Goal: Task Accomplishment & Management: Manage account settings

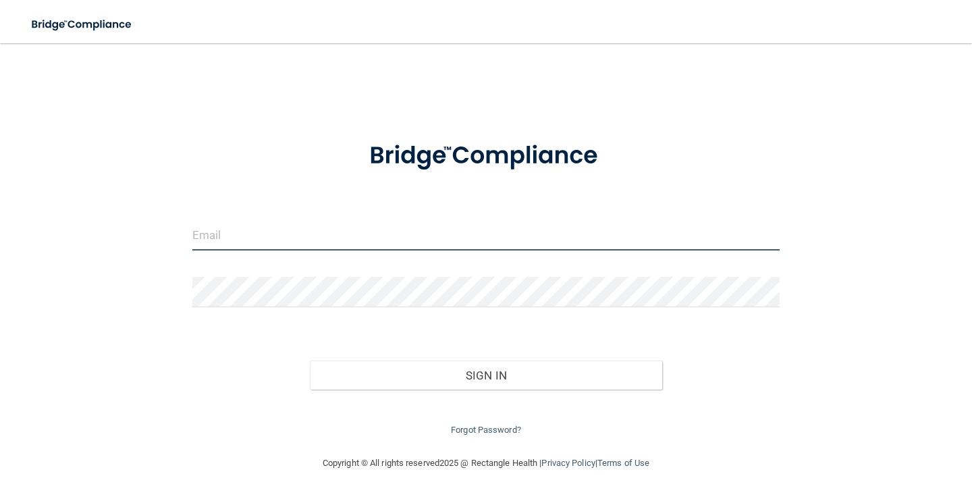
click at [267, 229] on input "email" at bounding box center [485, 235] width 587 height 30
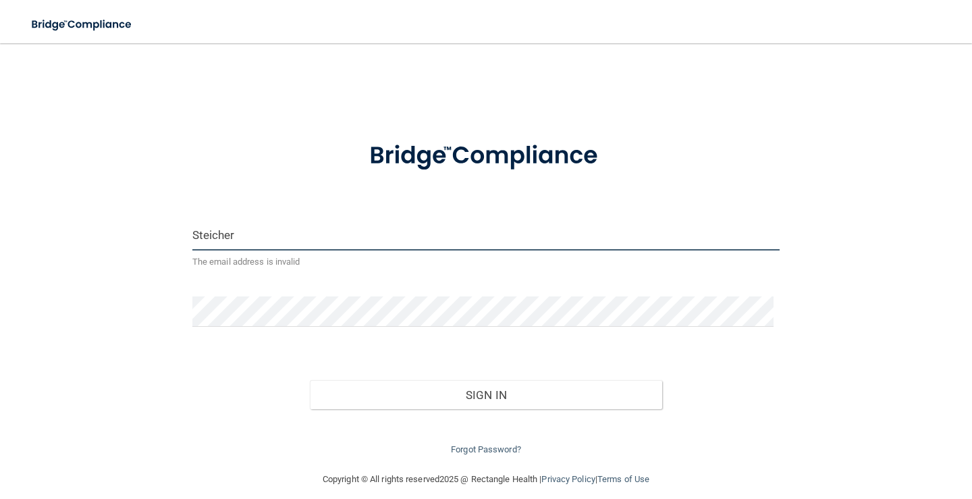
type input "[EMAIL_ADDRESS][DOMAIN_NAME]"
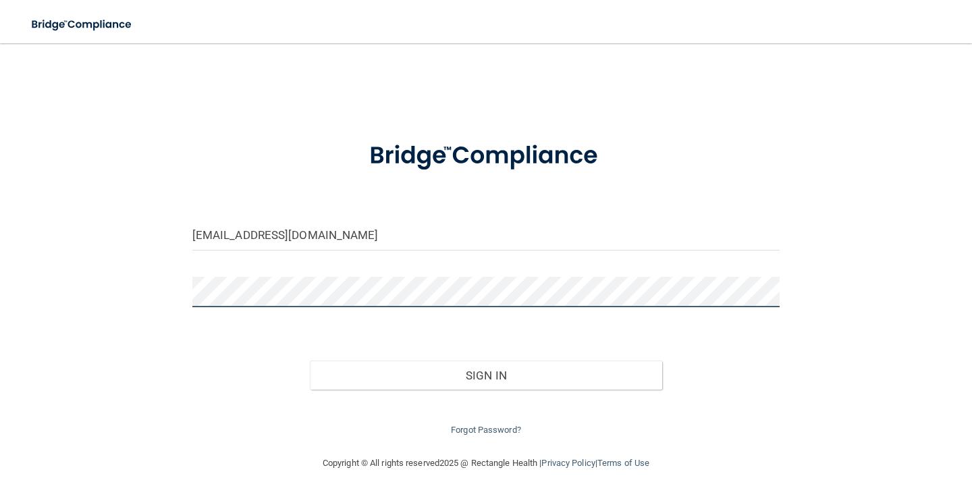
click at [53, 310] on div "[EMAIL_ADDRESS][DOMAIN_NAME] Invalid email/password. You don't have permission …" at bounding box center [486, 249] width 918 height 385
click at [310, 360] on button "Sign In" at bounding box center [486, 375] width 352 height 30
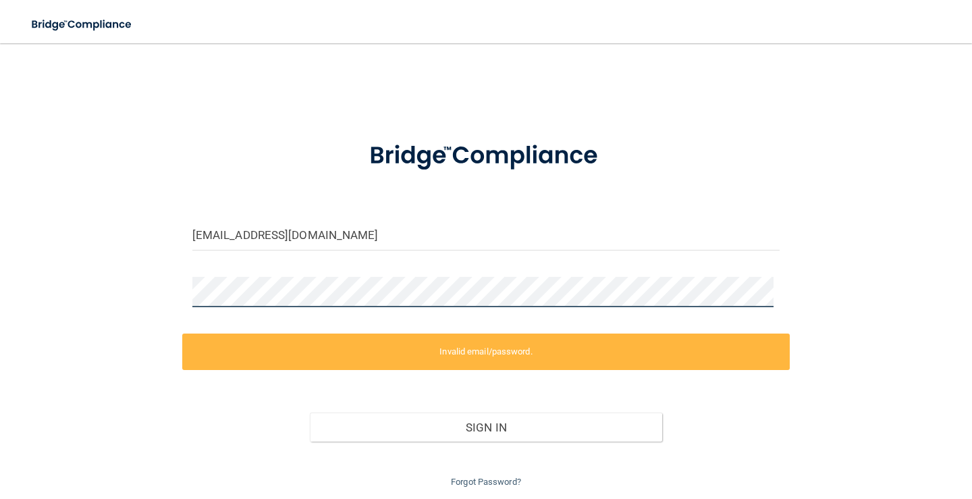
click at [155, 288] on div "[EMAIL_ADDRESS][DOMAIN_NAME] Invalid email/password. You don't have permission …" at bounding box center [486, 273] width 918 height 433
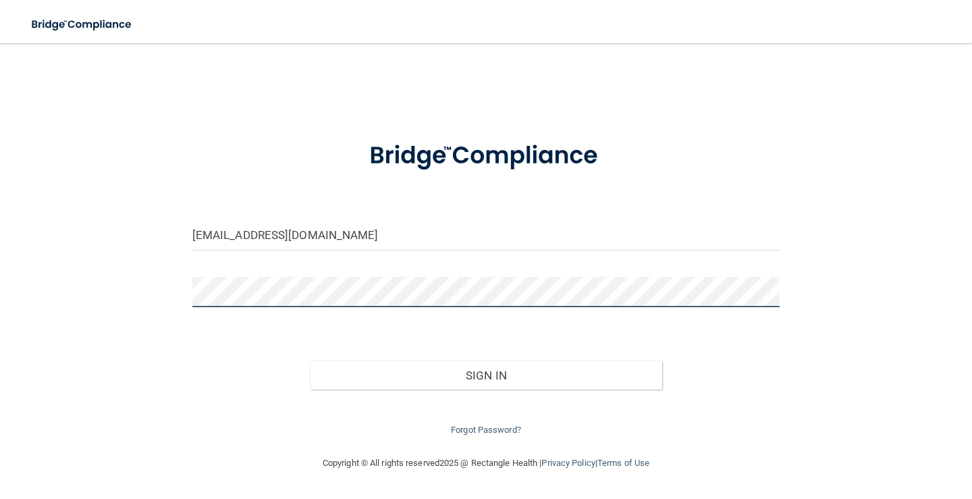
click at [310, 360] on button "Sign In" at bounding box center [486, 375] width 352 height 30
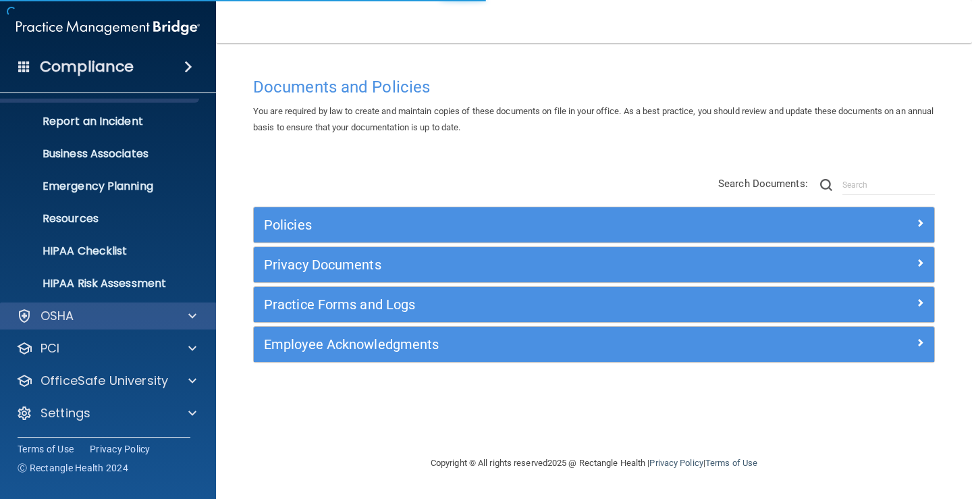
scroll to position [61, 0]
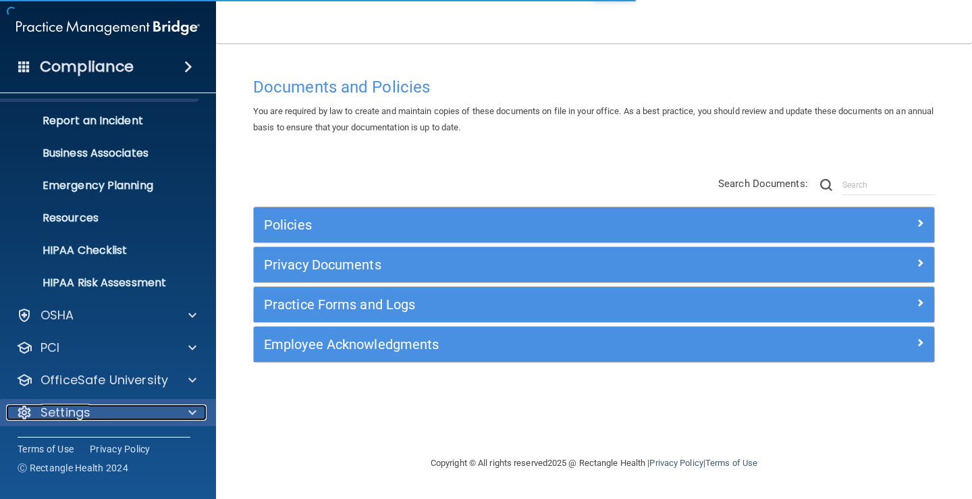
click at [63, 412] on p "Settings" at bounding box center [65, 412] width 50 height 16
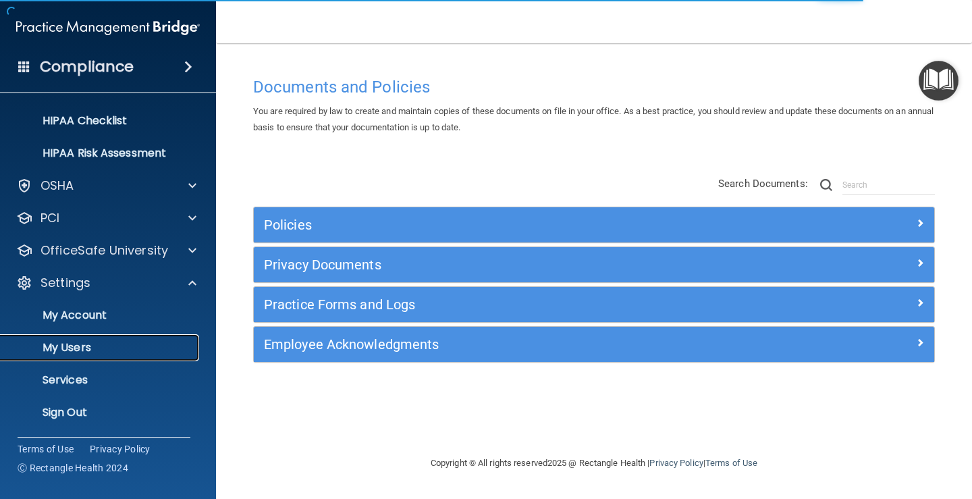
click at [73, 347] on p "My Users" at bounding box center [101, 347] width 184 height 13
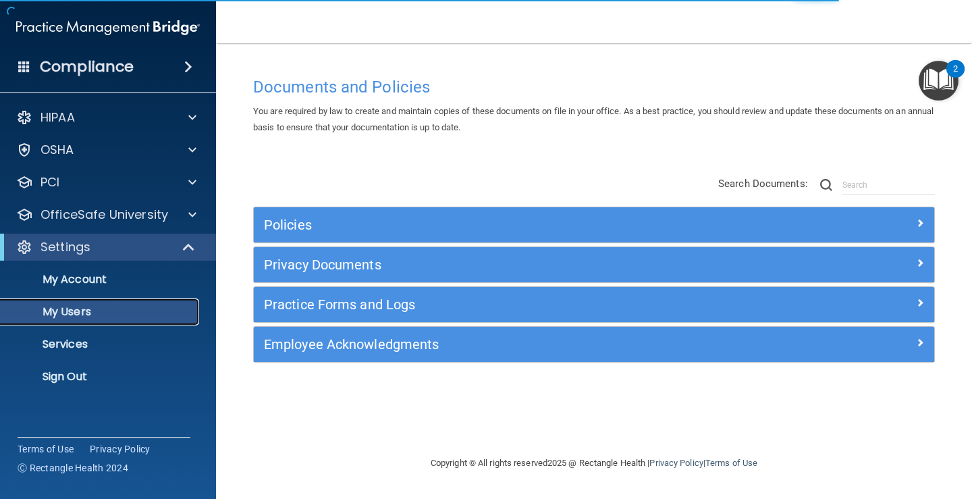
select select "20"
